Goal: Information Seeking & Learning: Learn about a topic

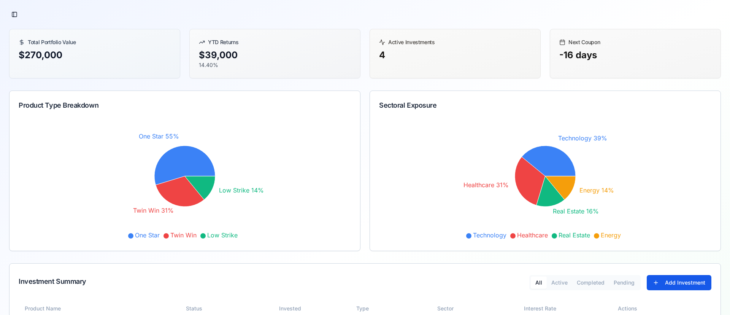
click at [219, 56] on div "$ 39,000" at bounding box center [275, 55] width 152 height 12
click at [383, 60] on div "4" at bounding box center [455, 55] width 152 height 12
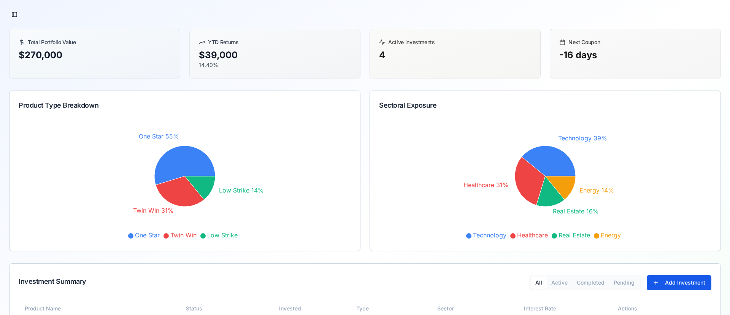
click at [584, 57] on div "-16 days" at bounding box center [635, 55] width 152 height 12
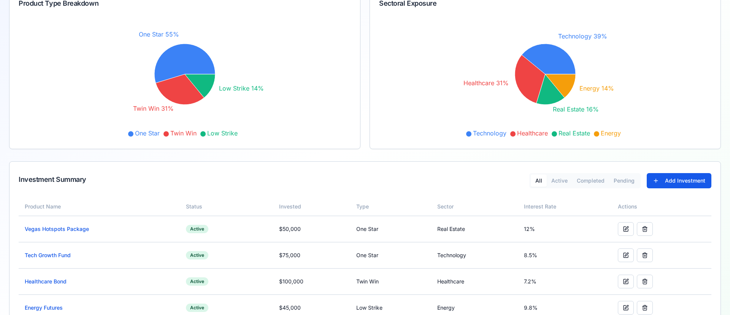
scroll to position [152, 0]
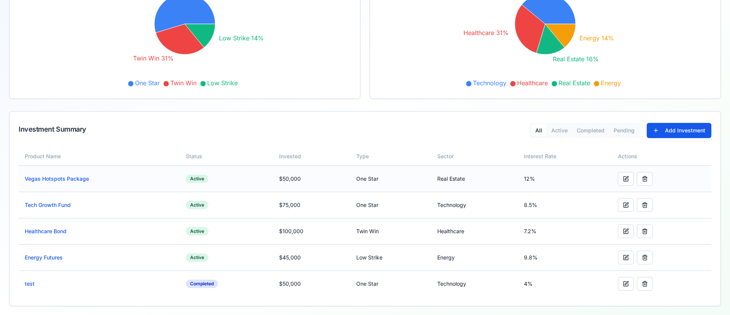
click at [366, 174] on td "One Star" at bounding box center [390, 178] width 81 height 26
click at [60, 179] on link "Vegas Hotspots Package" at bounding box center [57, 178] width 64 height 6
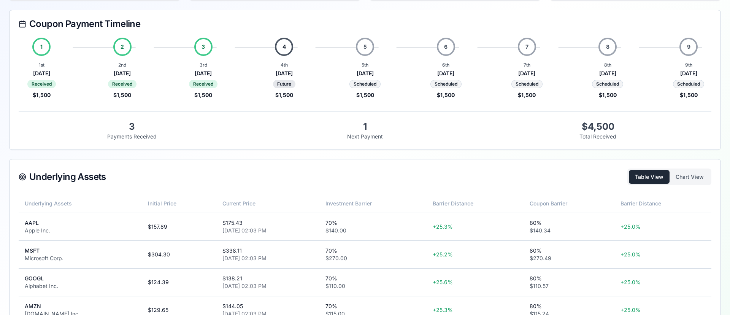
scroll to position [136, 0]
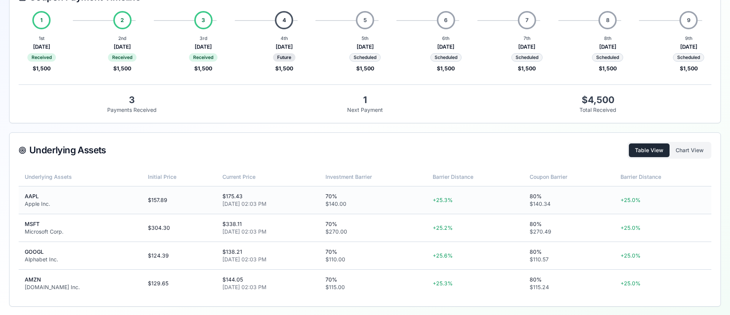
click at [145, 197] on td "$ 157.89" at bounding box center [179, 200] width 75 height 28
click at [371, 208] on td "70% $ 140.00" at bounding box center [372, 200] width 107 height 28
click at [684, 154] on button "Chart View" at bounding box center [689, 150] width 40 height 14
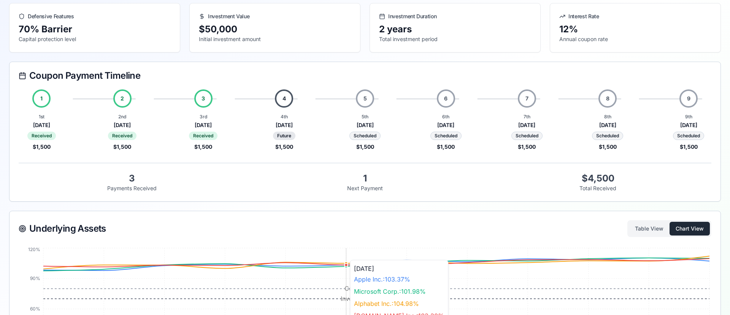
scroll to position [0, 0]
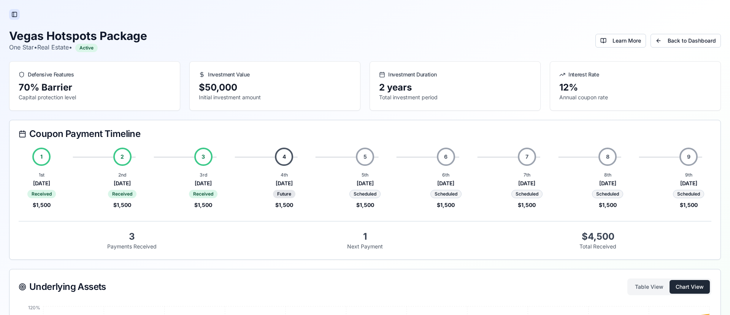
click at [16, 12] on button "Toggle Sidebar" at bounding box center [14, 14] width 11 height 11
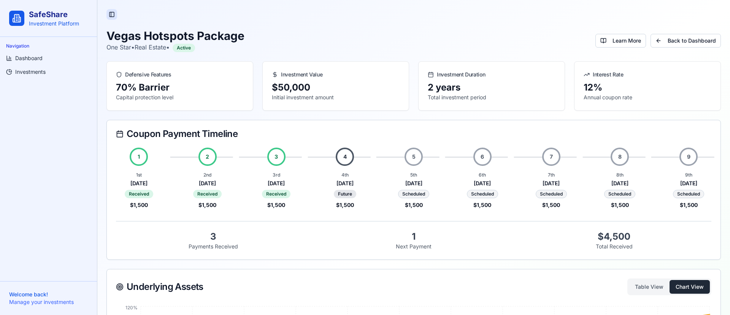
click at [110, 15] on button "Toggle Sidebar" at bounding box center [111, 14] width 11 height 11
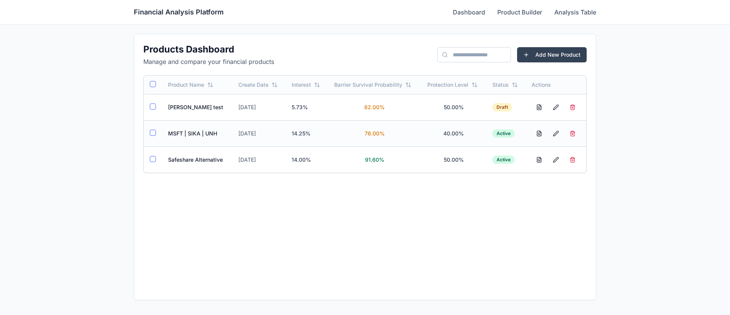
click at [194, 133] on td "MSFT | SIKA | UNH" at bounding box center [197, 133] width 70 height 26
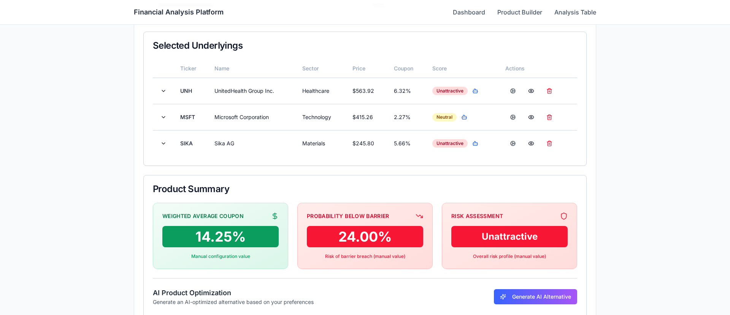
scroll to position [189, 0]
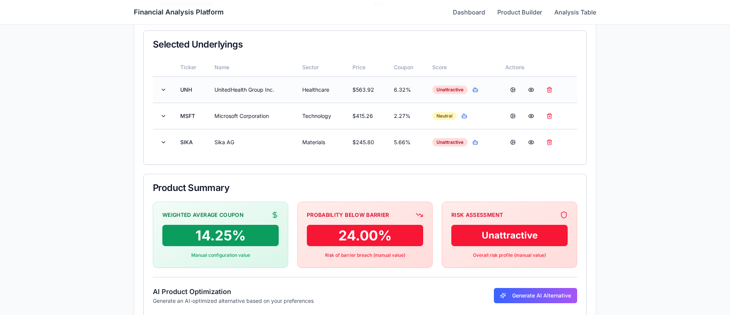
click at [475, 91] on button "button" at bounding box center [475, 89] width 9 height 9
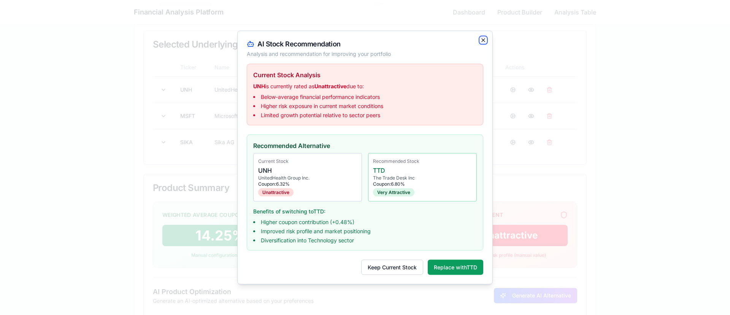
click at [482, 38] on icon "button" at bounding box center [483, 40] width 6 height 6
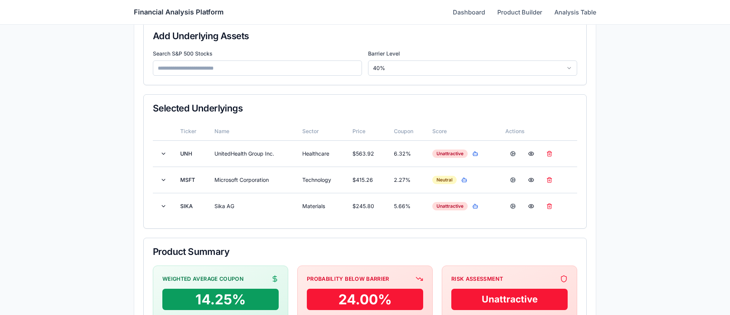
scroll to position [237, 0]
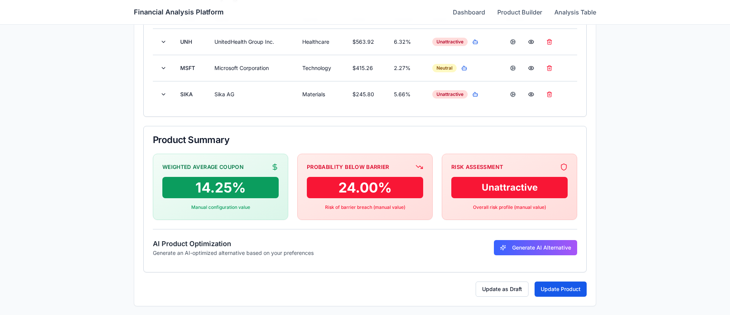
click at [471, 5] on div "Financial Analysis Platform Dashboard Product Builder Analysis Table" at bounding box center [365, 12] width 462 height 24
click at [469, 10] on link "Dashboard" at bounding box center [469, 12] width 32 height 9
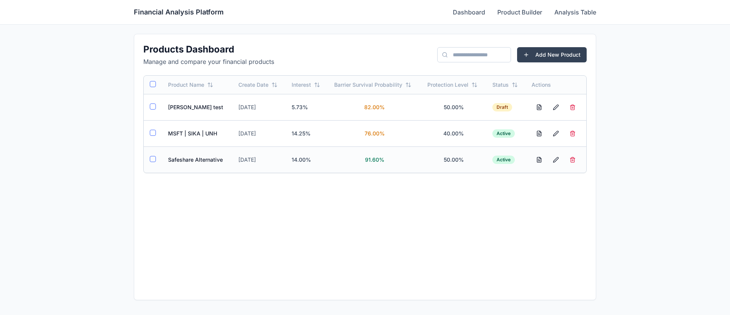
click at [193, 159] on td "Safeshare Alternative" at bounding box center [197, 159] width 70 height 26
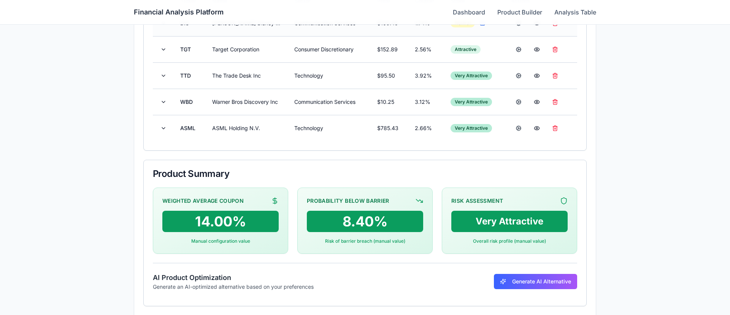
scroll to position [259, 0]
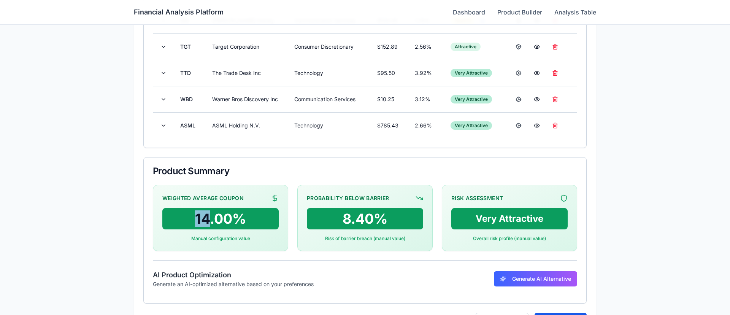
drag, startPoint x: 193, startPoint y: 220, endPoint x: 210, endPoint y: 220, distance: 16.7
click at [210, 220] on div "14.00 %" at bounding box center [220, 218] width 116 height 21
click at [224, 220] on div "14.00 %" at bounding box center [220, 218] width 116 height 21
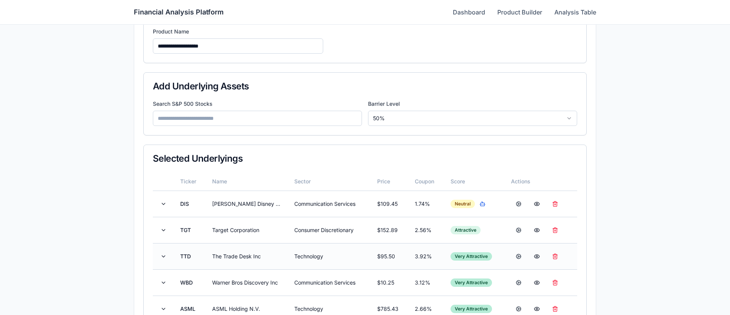
scroll to position [290, 0]
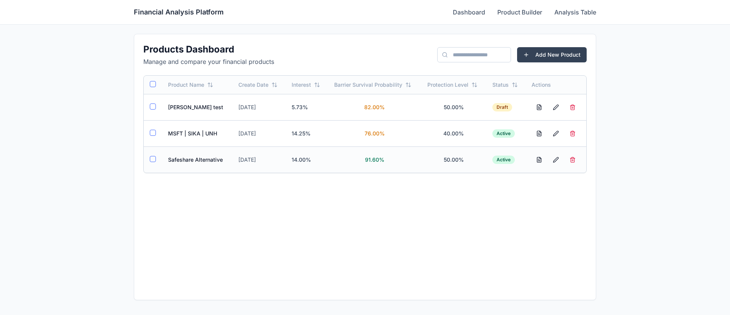
click at [185, 161] on td "Safeshare Alternative" at bounding box center [197, 159] width 70 height 26
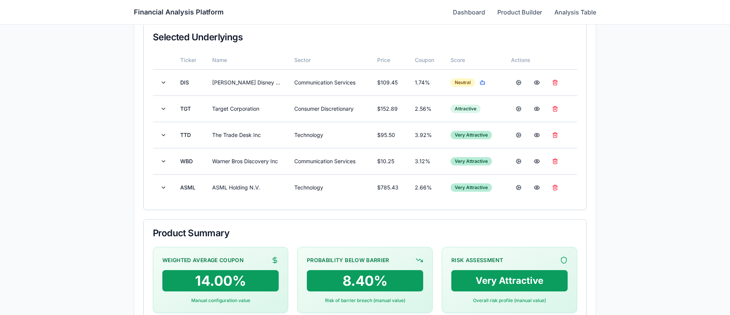
scroll to position [195, 0]
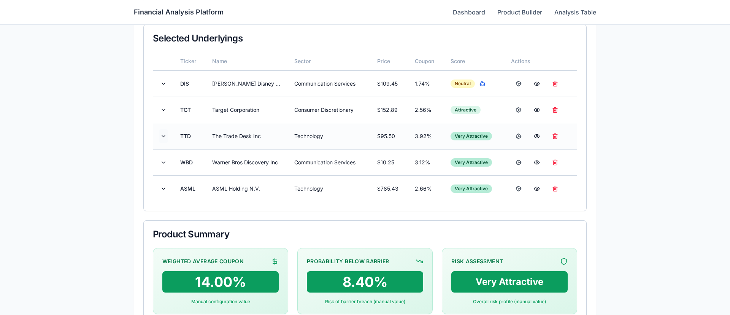
click at [163, 138] on button at bounding box center [163, 136] width 9 height 14
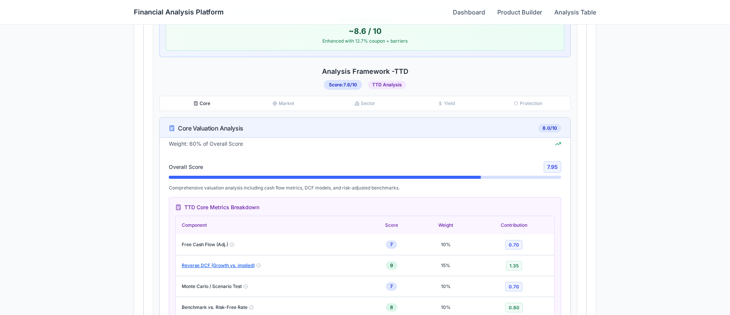
scroll to position [421, 0]
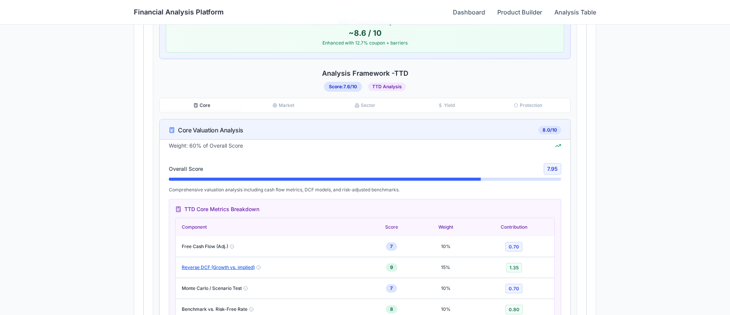
click at [284, 103] on button "Market" at bounding box center [283, 105] width 81 height 11
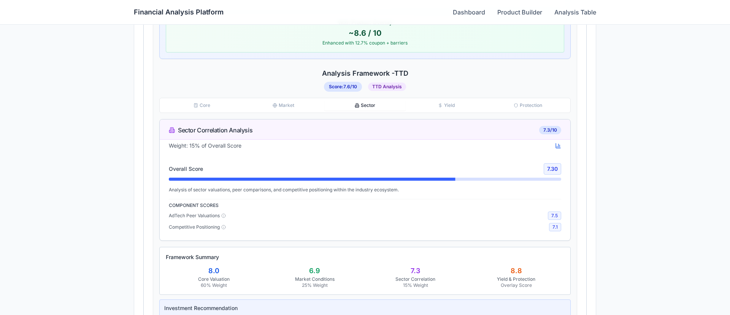
click at [369, 108] on button "Sector" at bounding box center [364, 105] width 81 height 11
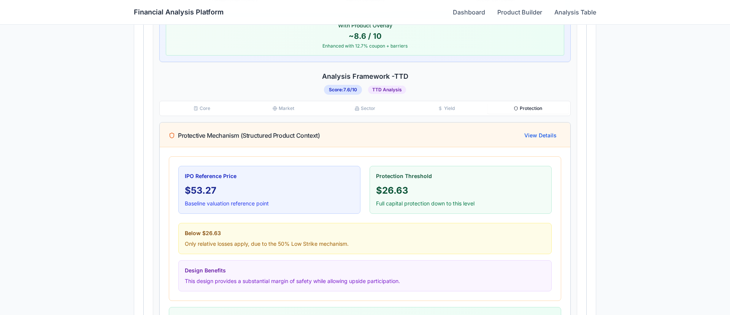
scroll to position [424, 0]
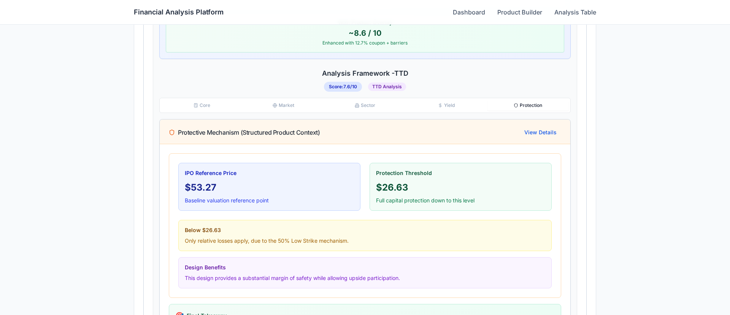
click at [548, 102] on button "Protection" at bounding box center [527, 105] width 81 height 11
click at [209, 102] on button "Core" at bounding box center [201, 105] width 81 height 11
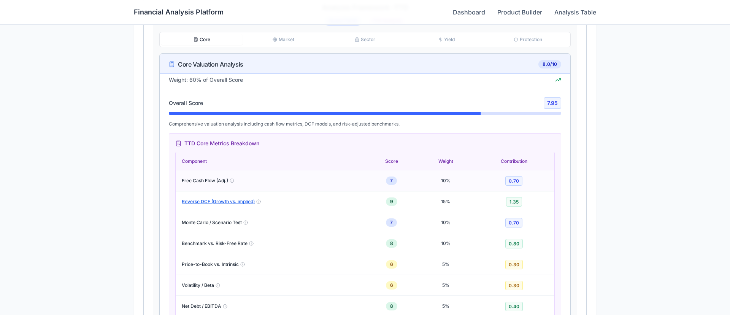
scroll to position [485, 0]
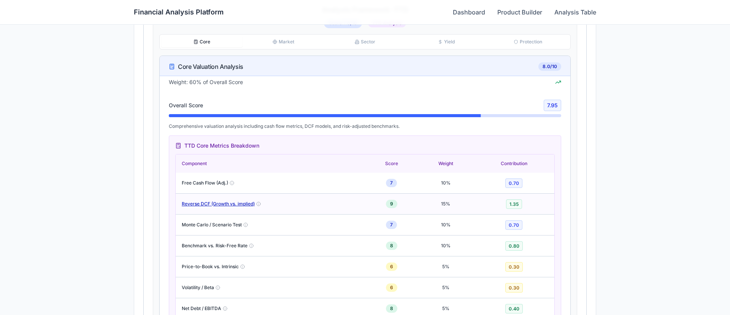
click at [216, 204] on button "Reverse DCF (Growth vs. implied)" at bounding box center [218, 204] width 73 height 6
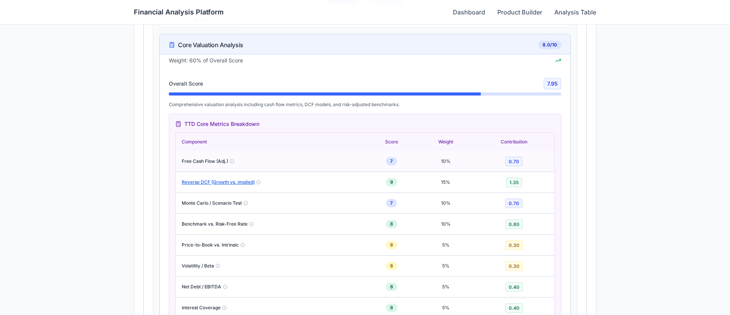
scroll to position [641, 0]
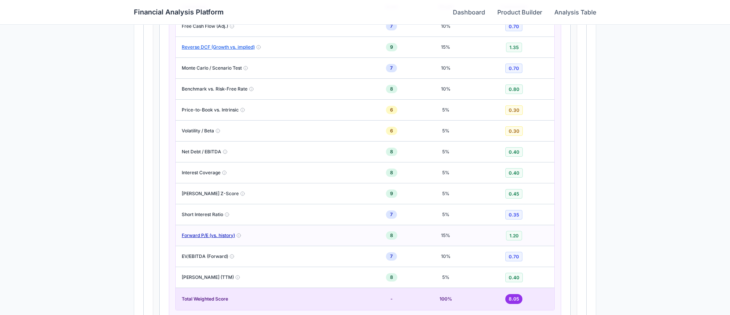
click at [203, 233] on button "Forward P/E (vs. history)" at bounding box center [208, 235] width 53 height 6
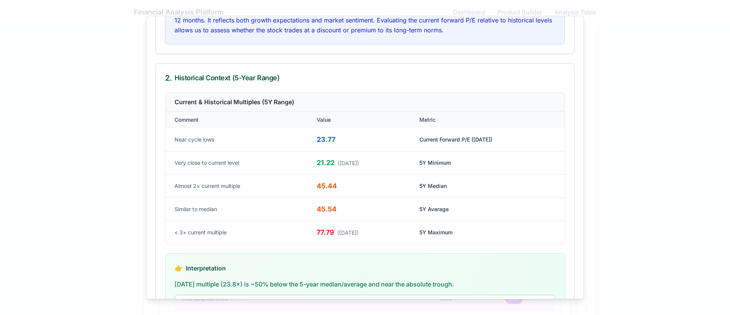
scroll to position [0, 0]
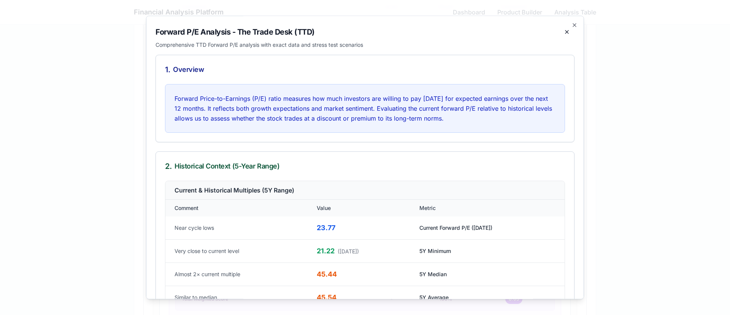
click at [118, 131] on div at bounding box center [365, 157] width 730 height 315
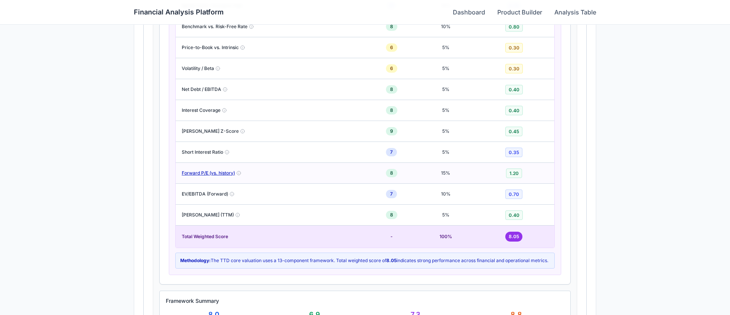
scroll to position [703, 0]
click at [217, 173] on button "Forward P/E (vs. history)" at bounding box center [208, 174] width 53 height 6
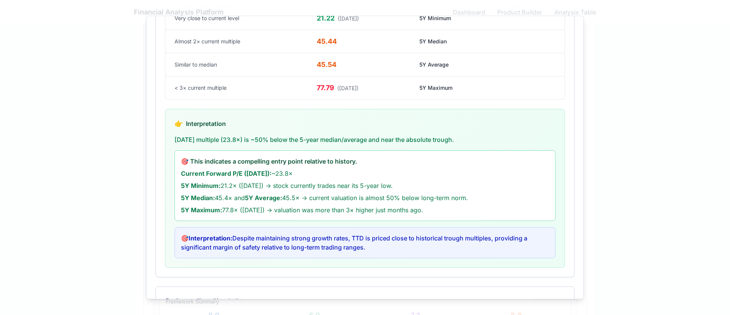
scroll to position [241, 0]
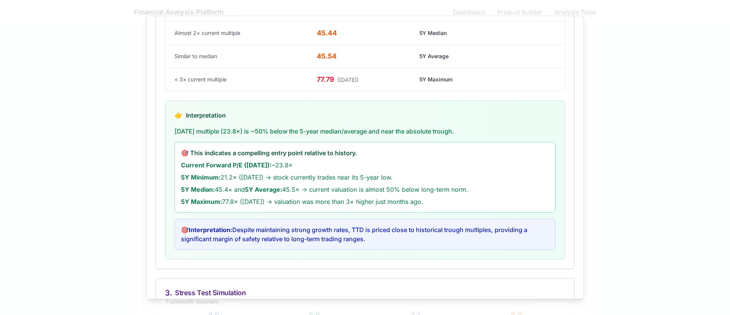
click at [120, 195] on div at bounding box center [365, 157] width 730 height 315
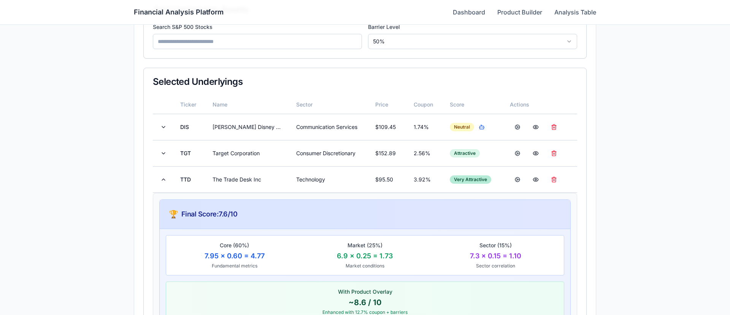
scroll to position [206, 0]
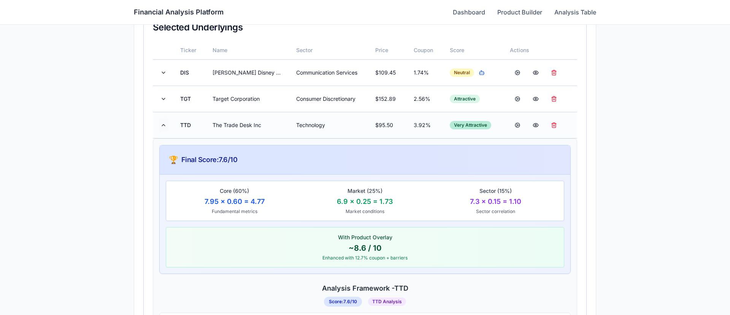
click at [164, 121] on button at bounding box center [163, 125] width 9 height 14
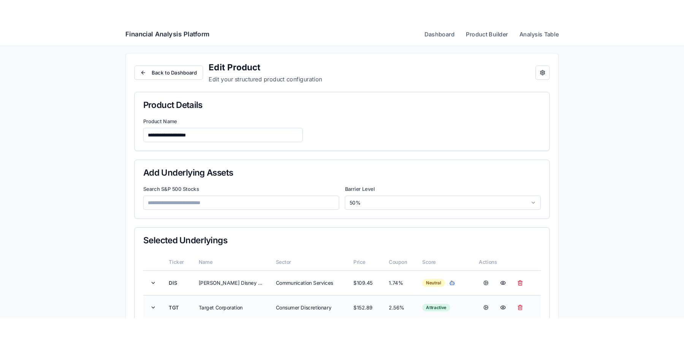
scroll to position [0, 0]
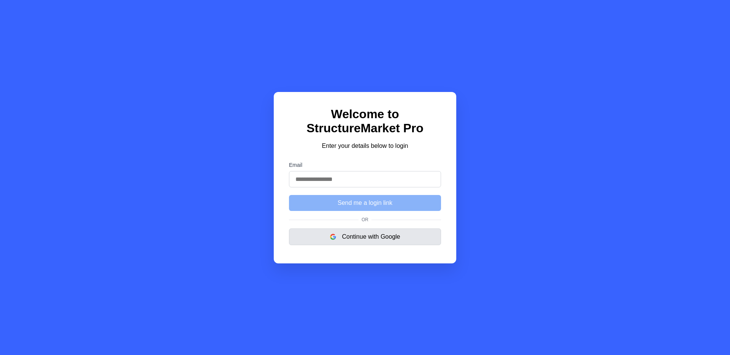
click at [350, 239] on button "Continue with Google" at bounding box center [365, 236] width 152 height 17
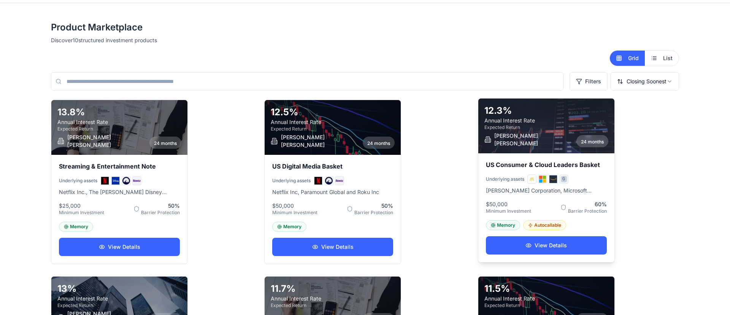
scroll to position [32, 0]
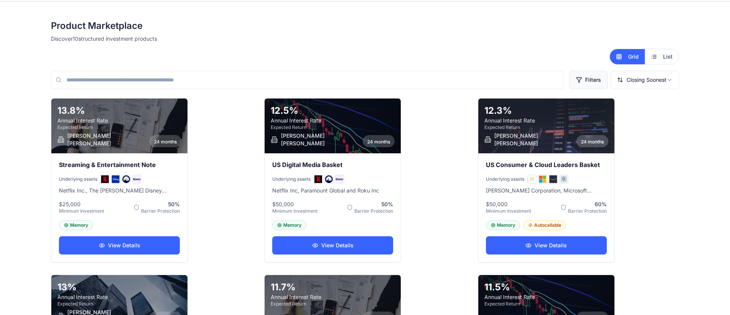
click at [595, 73] on button "Filters" at bounding box center [588, 80] width 38 height 18
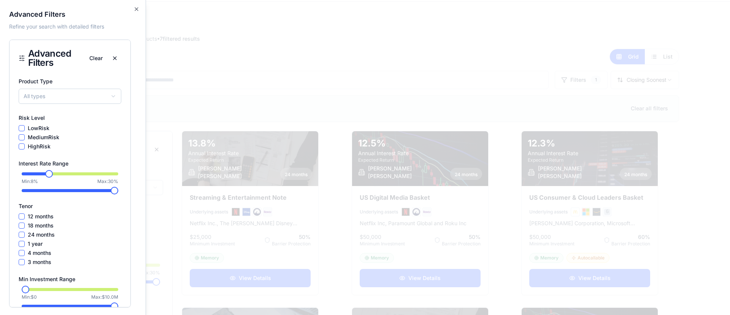
click at [47, 178] on span at bounding box center [49, 174] width 8 height 8
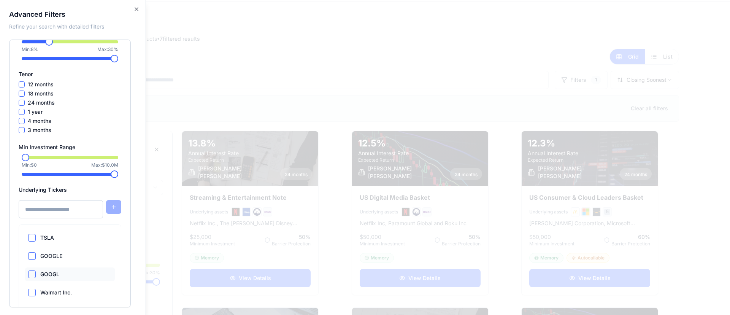
scroll to position [137, 0]
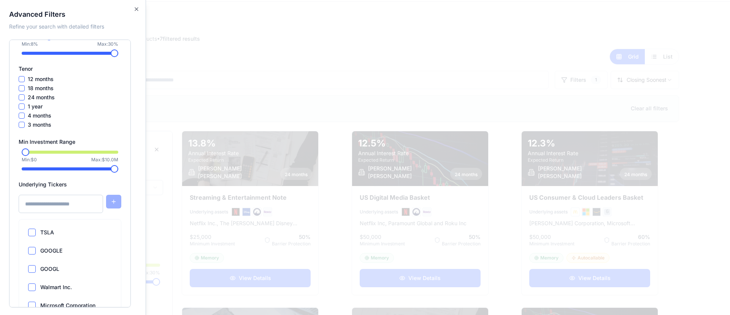
click at [236, 240] on div at bounding box center [365, 157] width 730 height 315
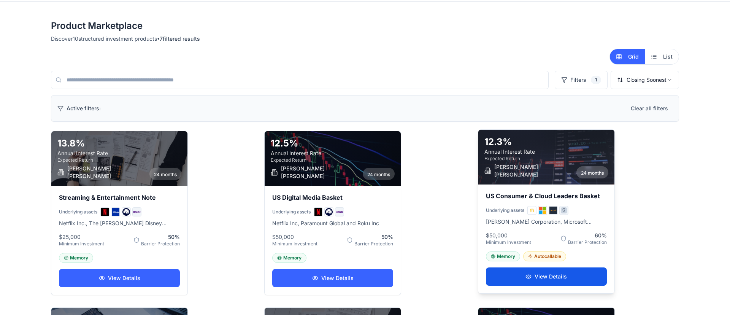
click at [517, 273] on button "View Details" at bounding box center [546, 276] width 121 height 18
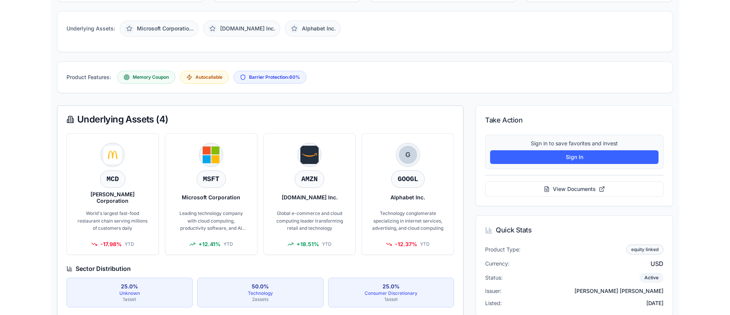
scroll to position [273, 0]
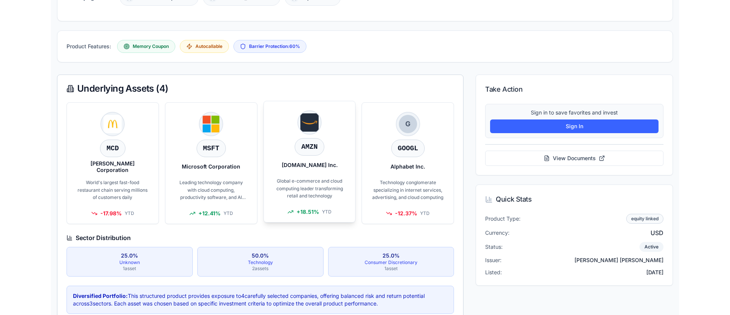
click at [336, 170] on div "[DOMAIN_NAME] Inc." at bounding box center [309, 164] width 73 height 15
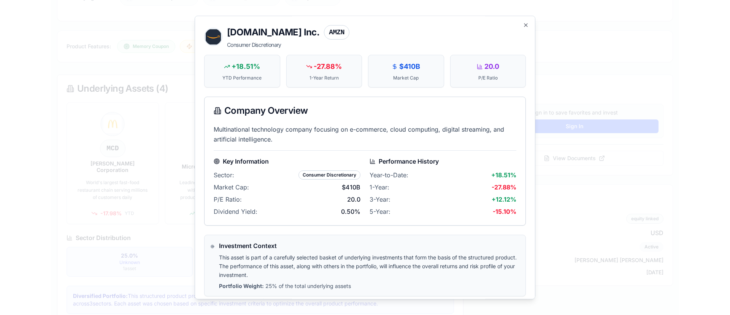
click at [529, 22] on div "A [DOMAIN_NAME] Inc. AMZN Consumer Discretionary +18.51% YTD Performance -27.88…" at bounding box center [365, 157] width 341 height 283
click at [525, 28] on h2 "A [DOMAIN_NAME] Inc. AMZN Consumer Discretionary" at bounding box center [365, 37] width 322 height 24
click at [526, 25] on icon "button" at bounding box center [525, 25] width 3 height 3
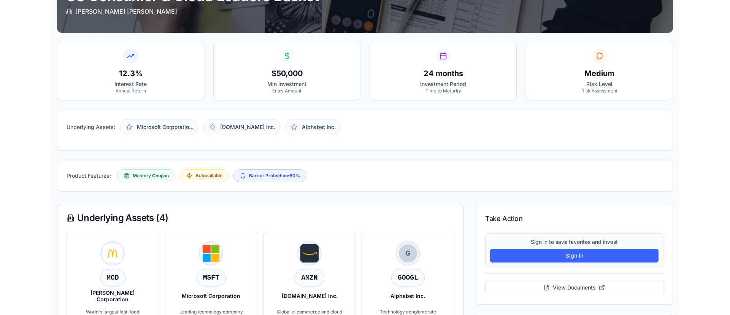
scroll to position [77, 0]
